Goal: Find specific page/section: Find specific page/section

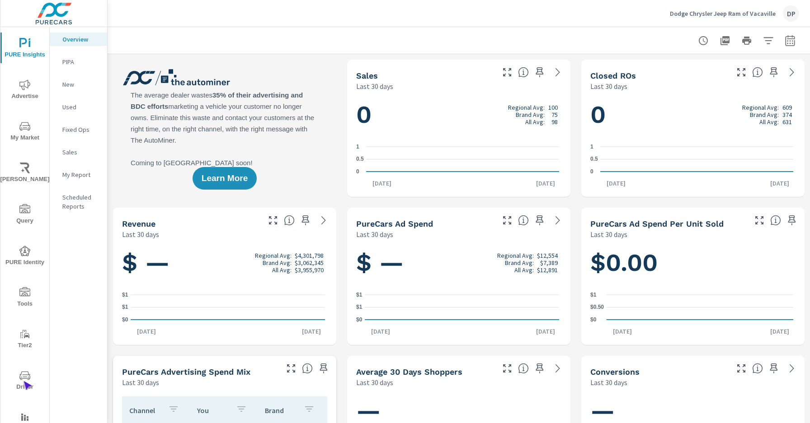
click at [23, 381] on span "Driver" at bounding box center [24, 381] width 43 height 22
